Goal: Task Accomplishment & Management: Manage account settings

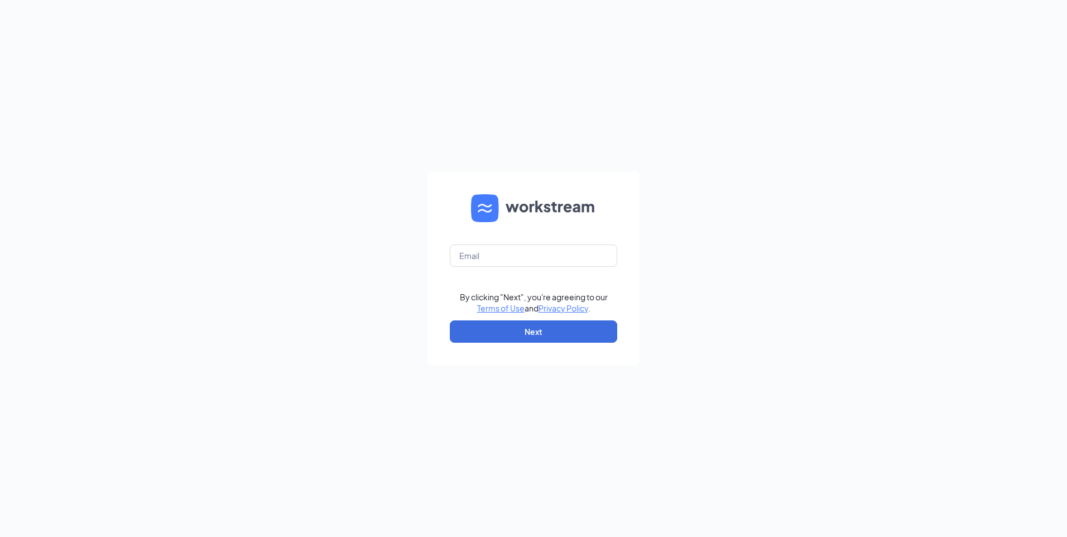
click at [603, 255] on keeper-lock "Open Keeper Popup" at bounding box center [601, 255] width 13 height 13
type input "[EMAIL_ADDRESS][DOMAIN_NAME]"
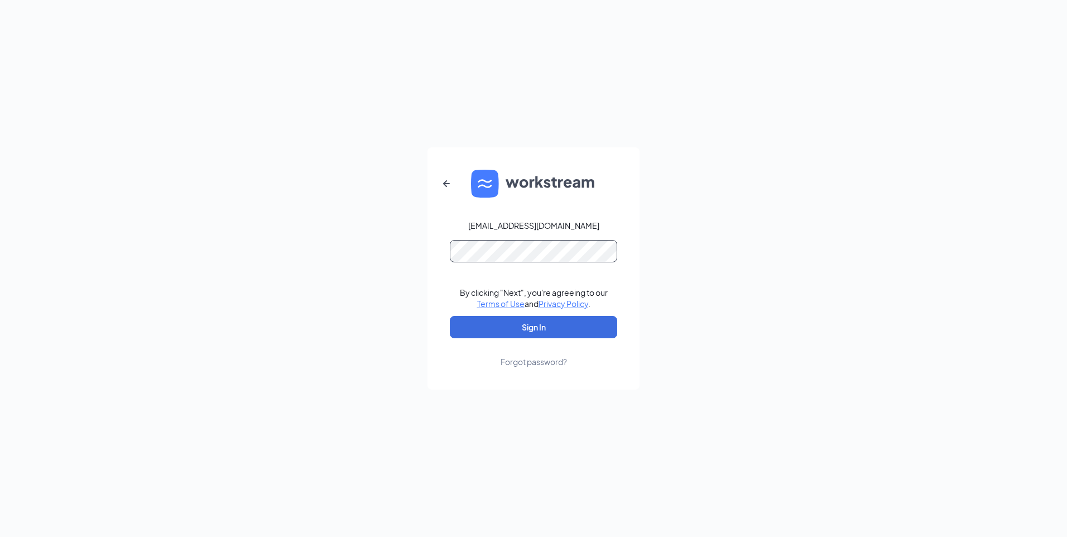
click at [602, 254] on keeper-lock "Open Keeper Popup" at bounding box center [601, 250] width 13 height 13
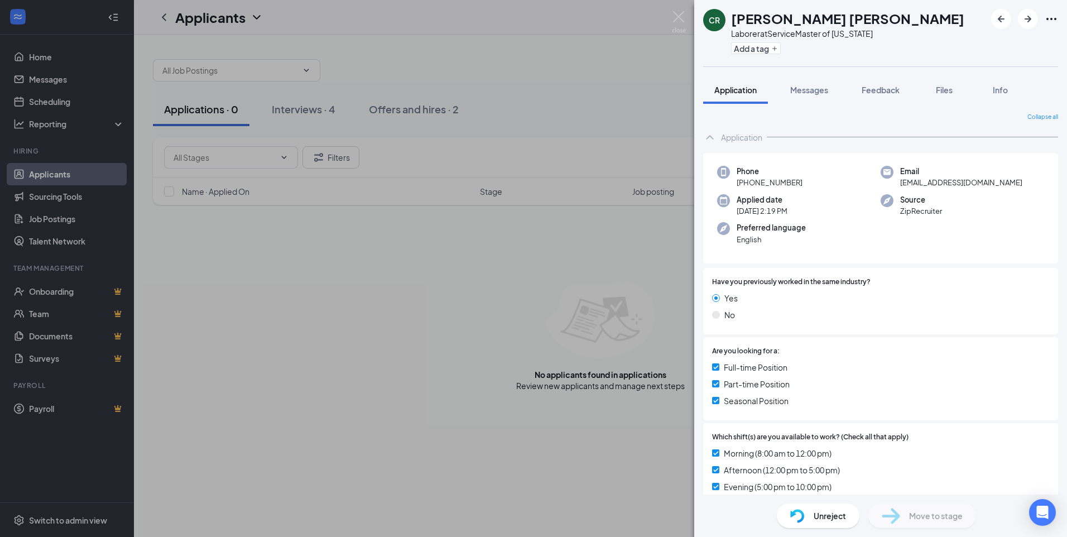
click at [321, 117] on div "[PERSON_NAME] [PERSON_NAME] Laborer at ServiceMaster of [US_STATE] Add a tag Ap…" at bounding box center [533, 268] width 1067 height 537
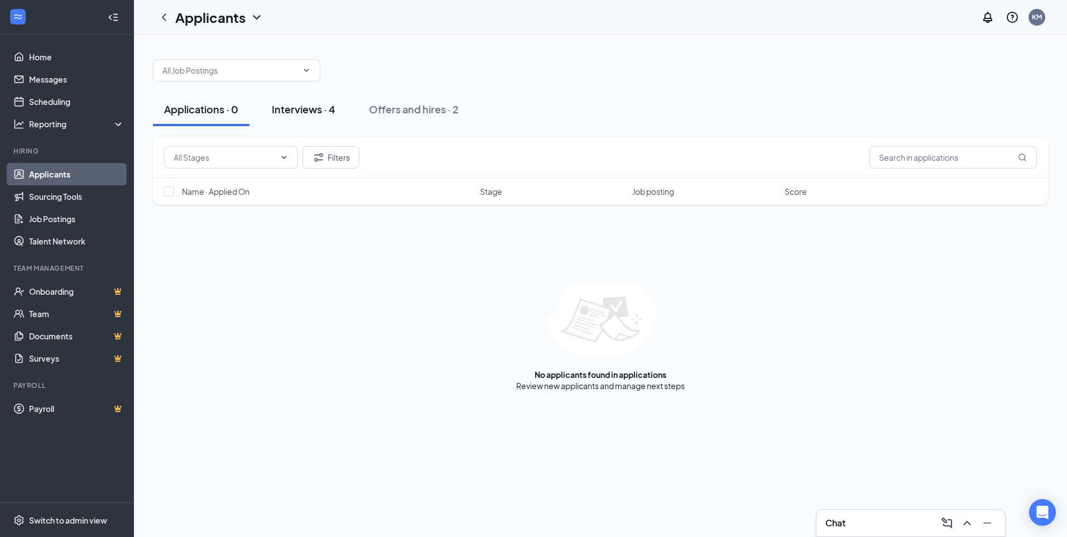
click at [320, 111] on div "Interviews · 4" at bounding box center [304, 109] width 64 height 14
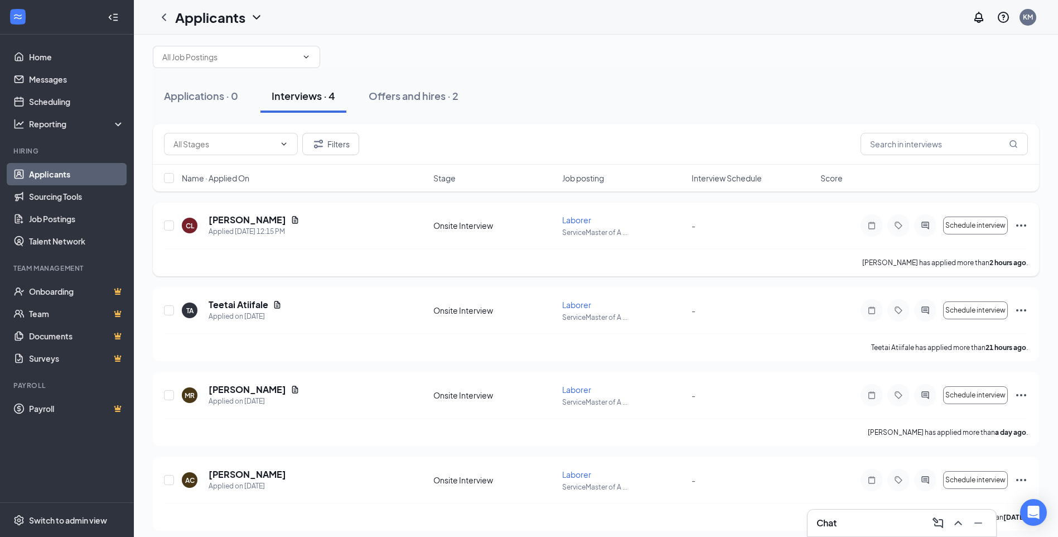
scroll to position [21, 0]
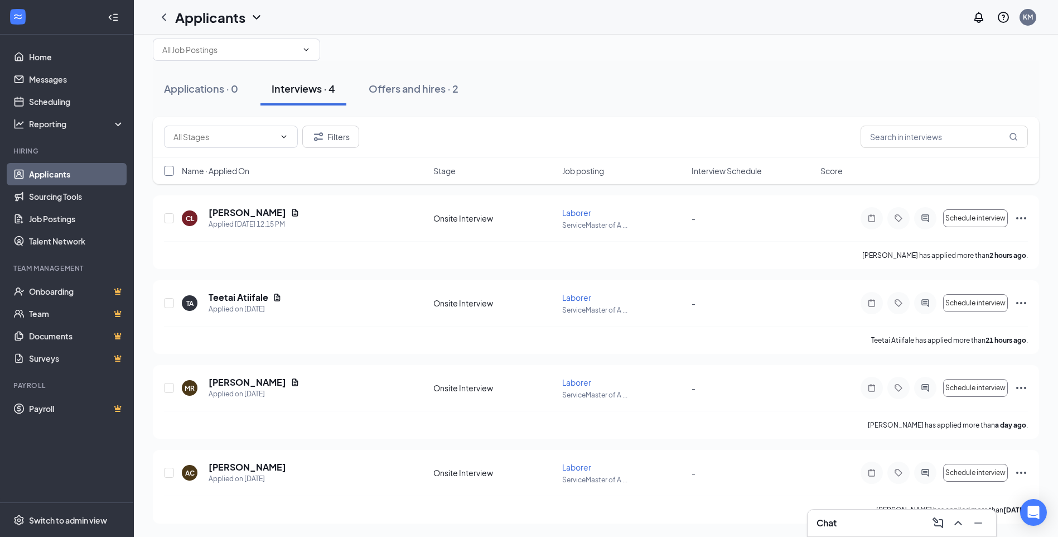
click at [169, 171] on input "checkbox" at bounding box center [169, 171] width 10 height 10
checkbox input "true"
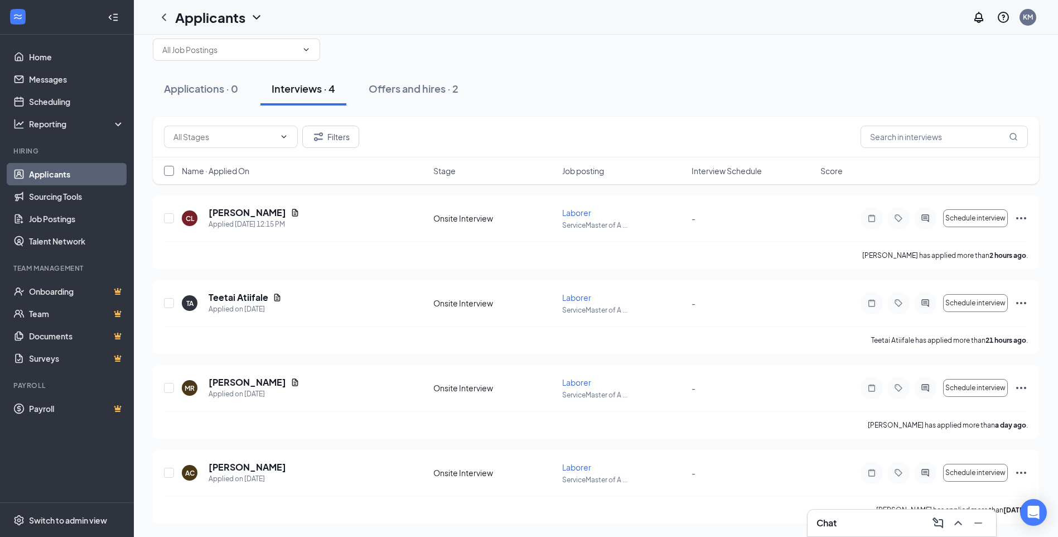
checkbox input "true"
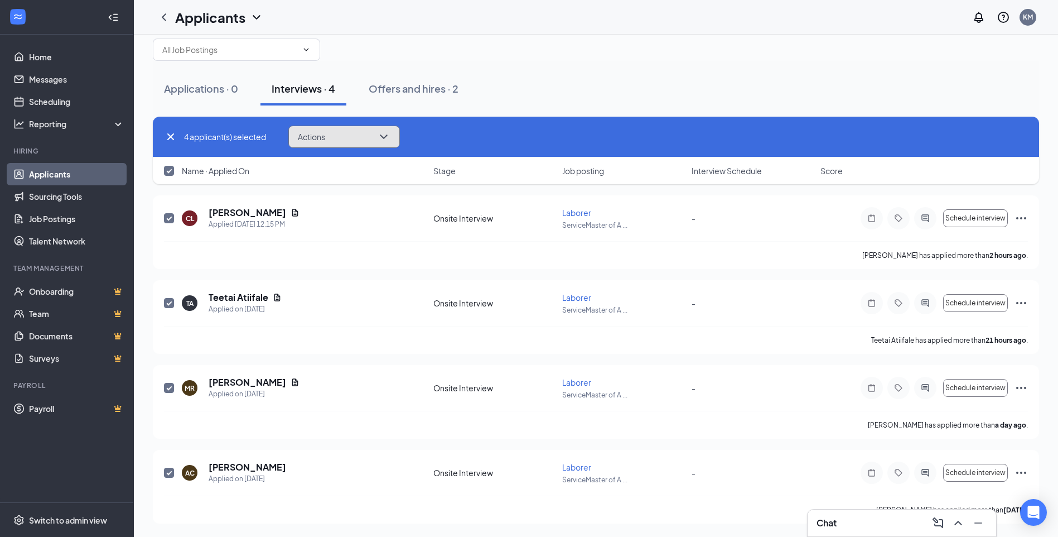
click at [364, 141] on button "Actions" at bounding box center [344, 137] width 112 height 22
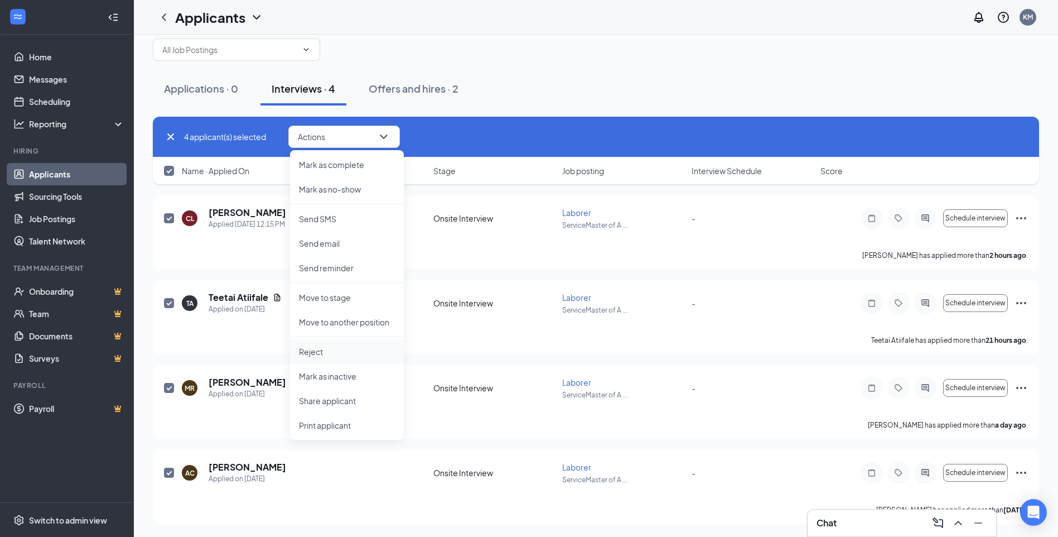
click at [343, 346] on li "Reject" at bounding box center [347, 351] width 114 height 25
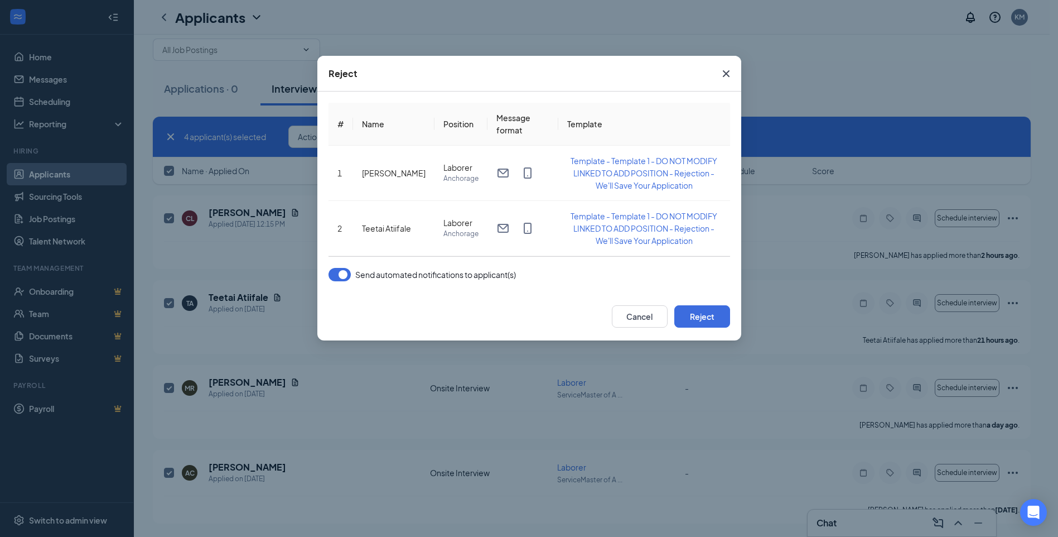
click at [344, 276] on button "button" at bounding box center [340, 274] width 22 height 13
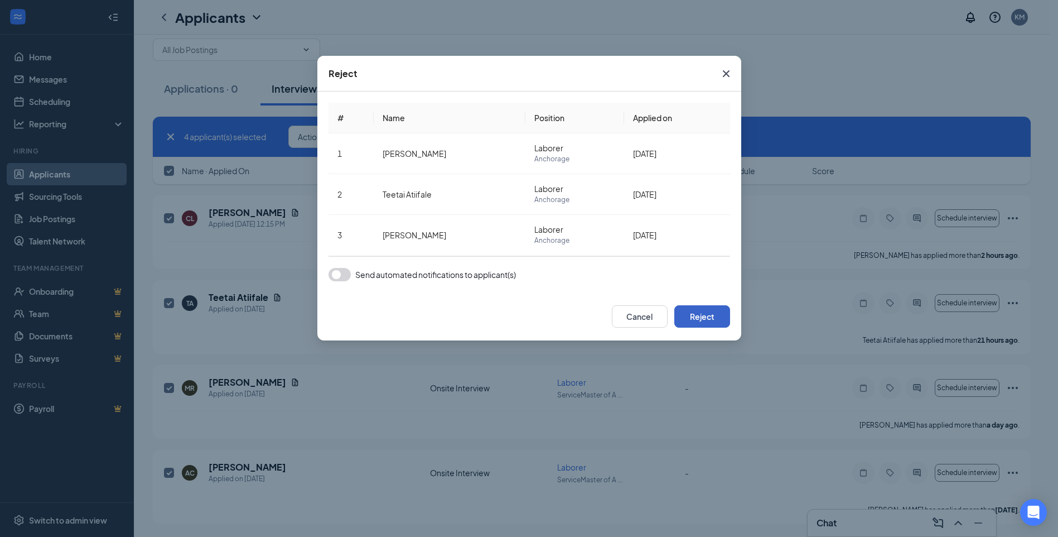
click at [709, 317] on button "Reject" at bounding box center [702, 316] width 56 height 22
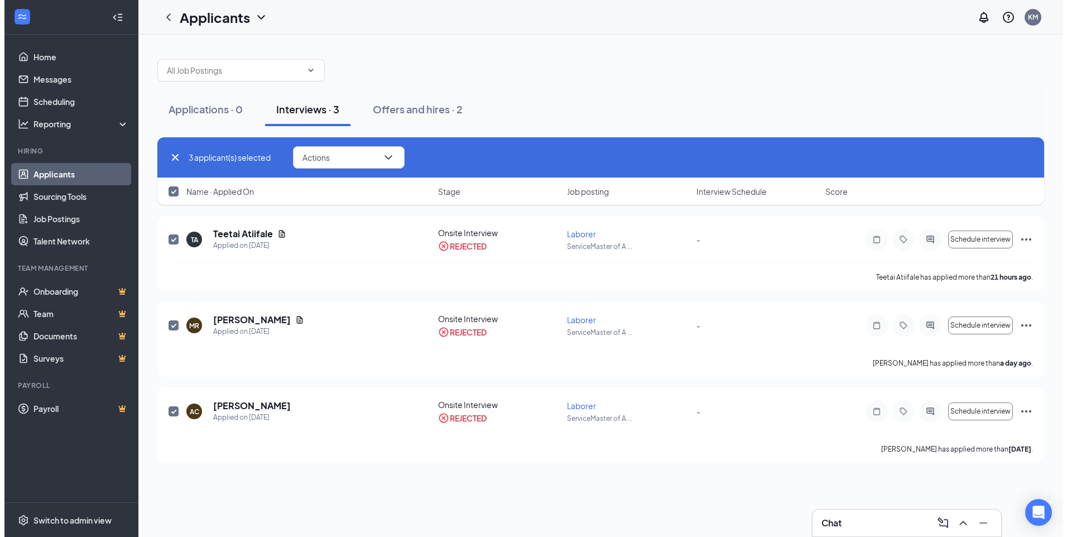
scroll to position [0, 0]
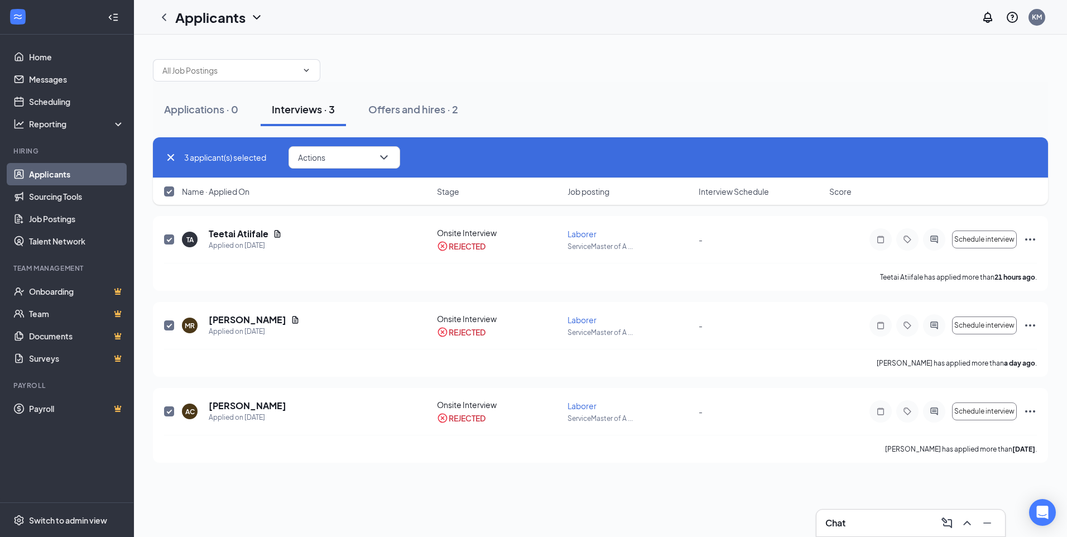
click at [172, 155] on icon "Cross" at bounding box center [170, 157] width 7 height 7
checkbox input "false"
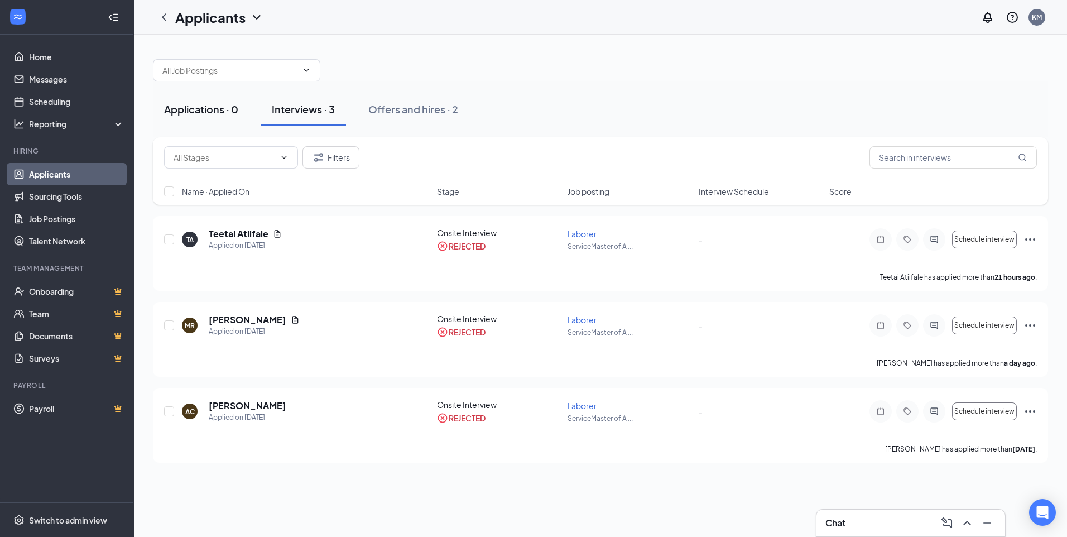
click at [209, 110] on div "Applications · 0" at bounding box center [201, 109] width 74 height 14
